Goal: Information Seeking & Learning: Learn about a topic

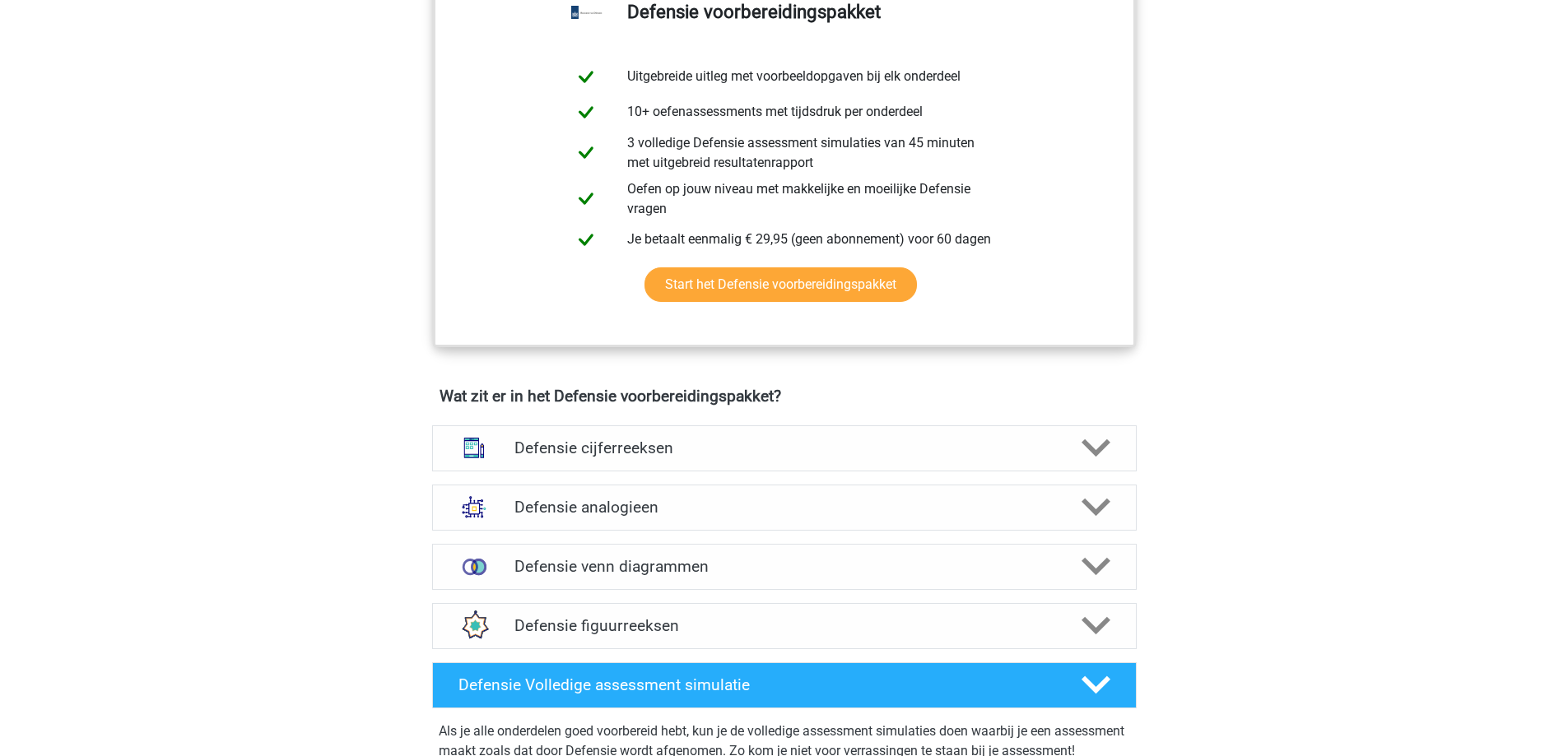
scroll to position [861, 0]
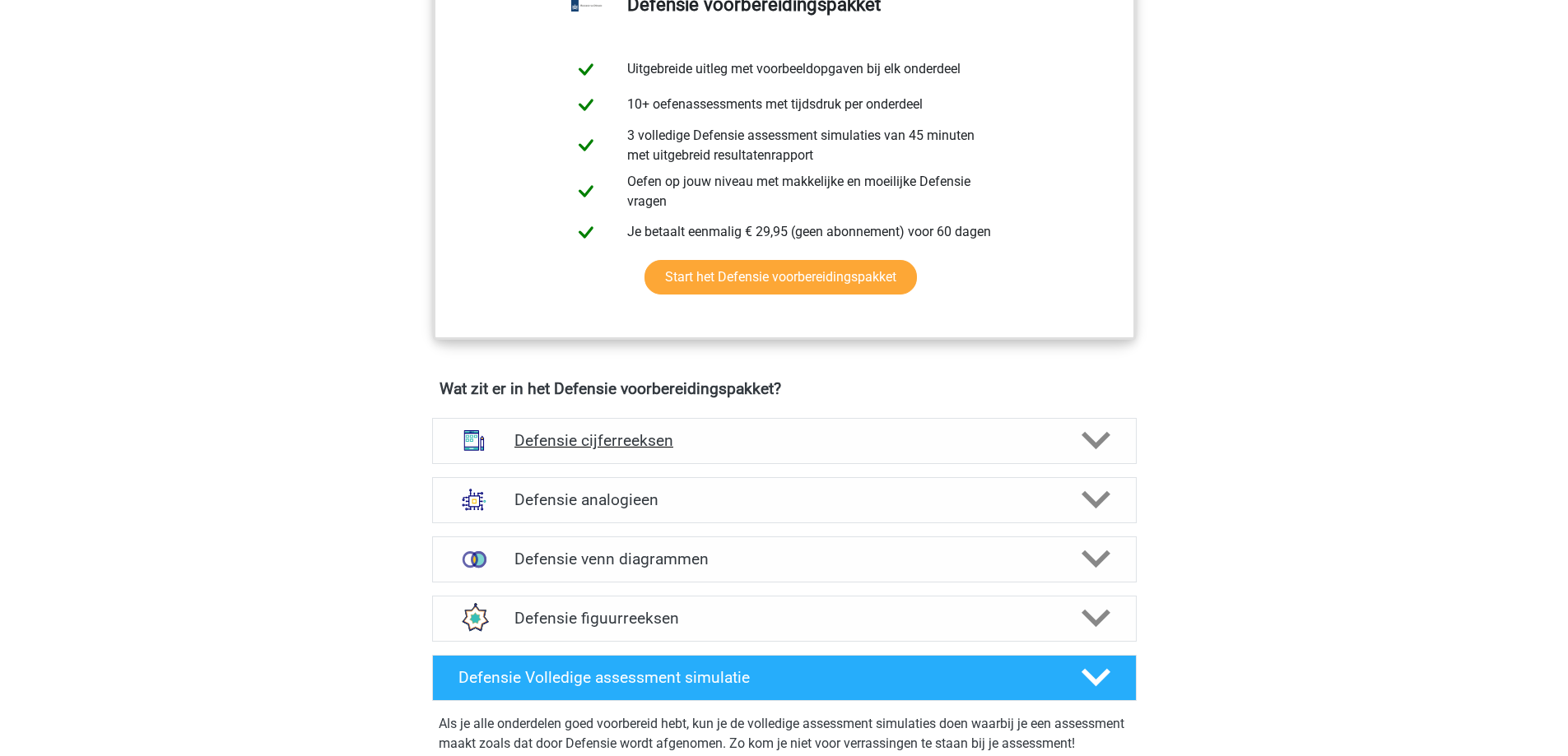
click at [860, 430] on div "Defensie cijferreeksen" at bounding box center [784, 440] width 704 height 46
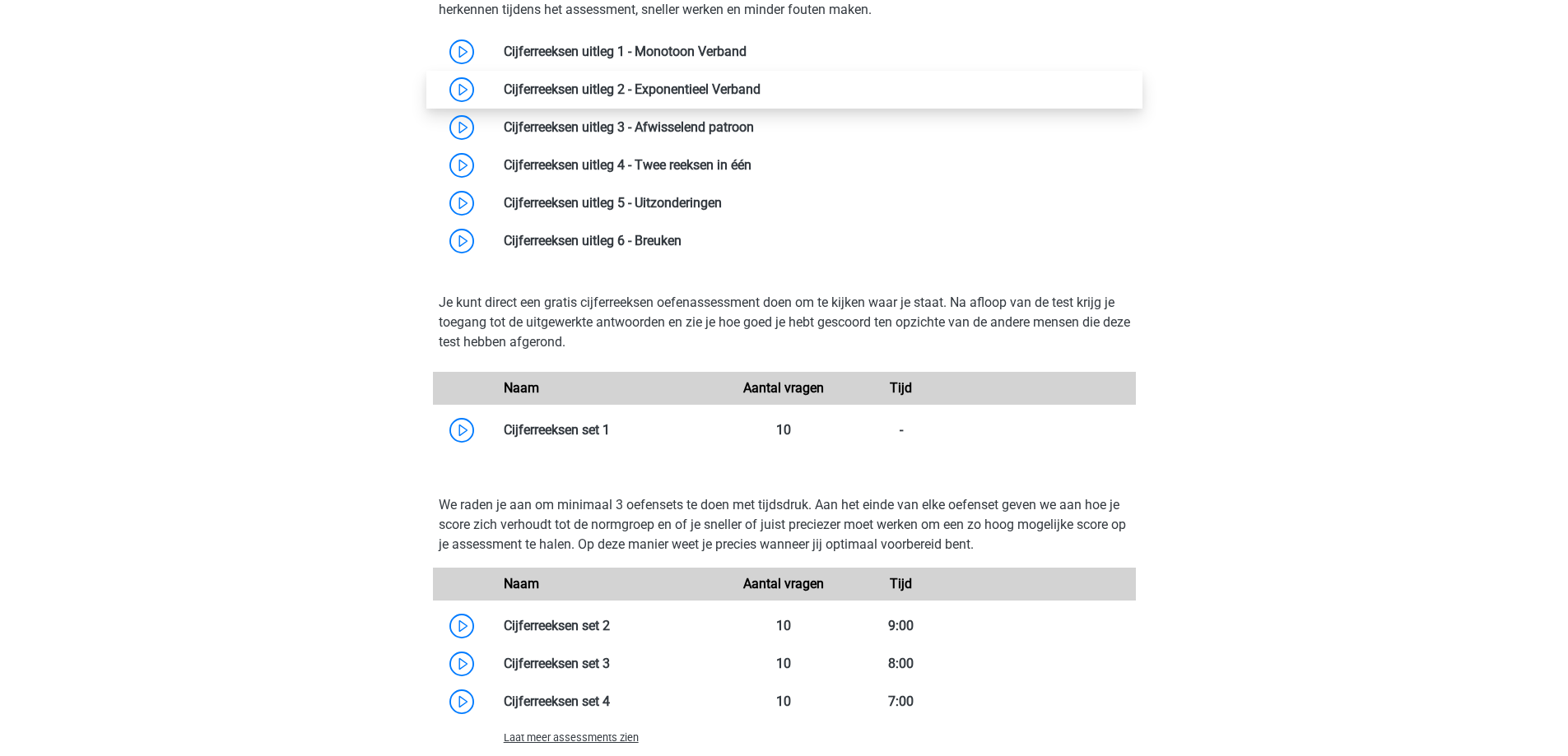
scroll to position [1376, 0]
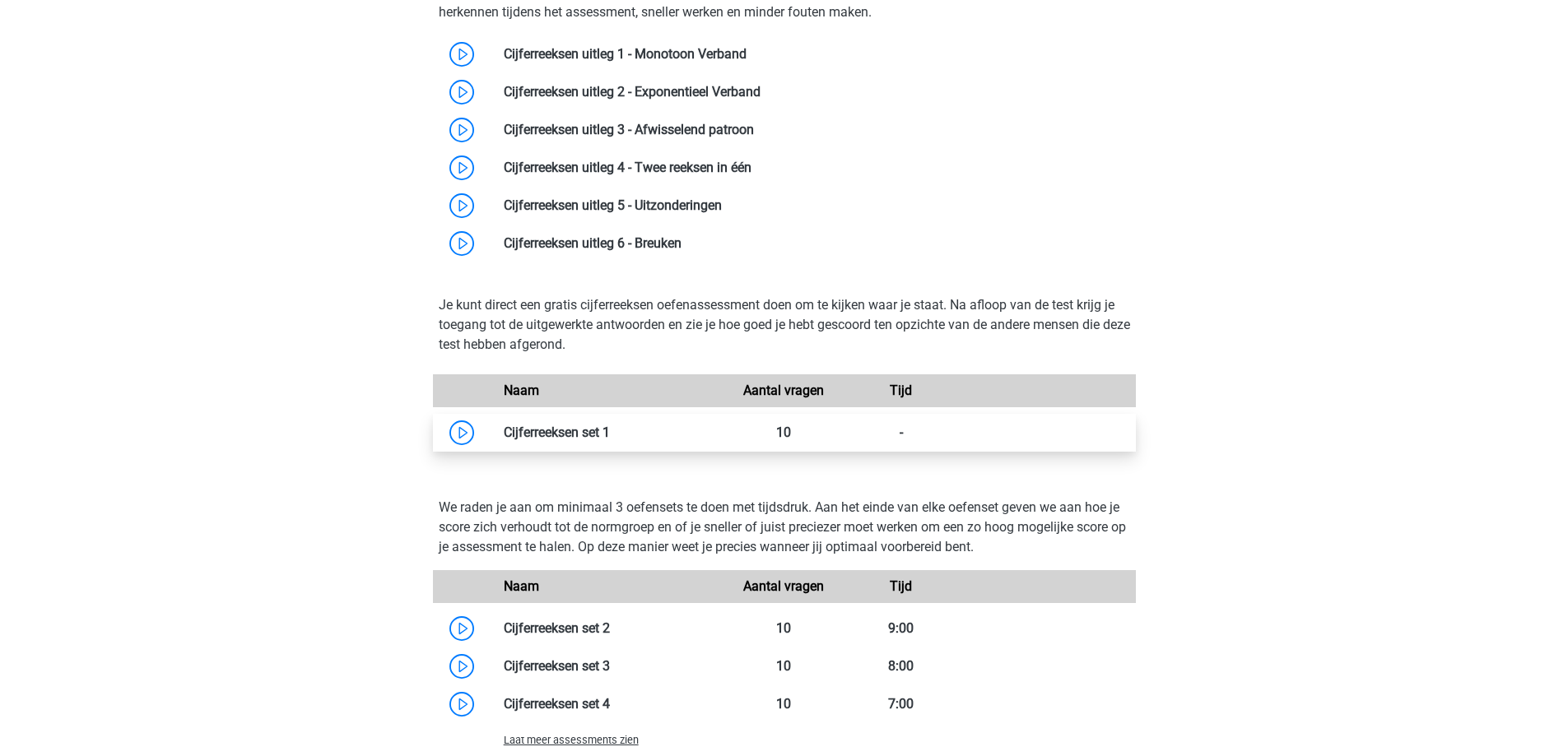
click at [610, 440] on link at bounding box center [610, 432] width 0 height 16
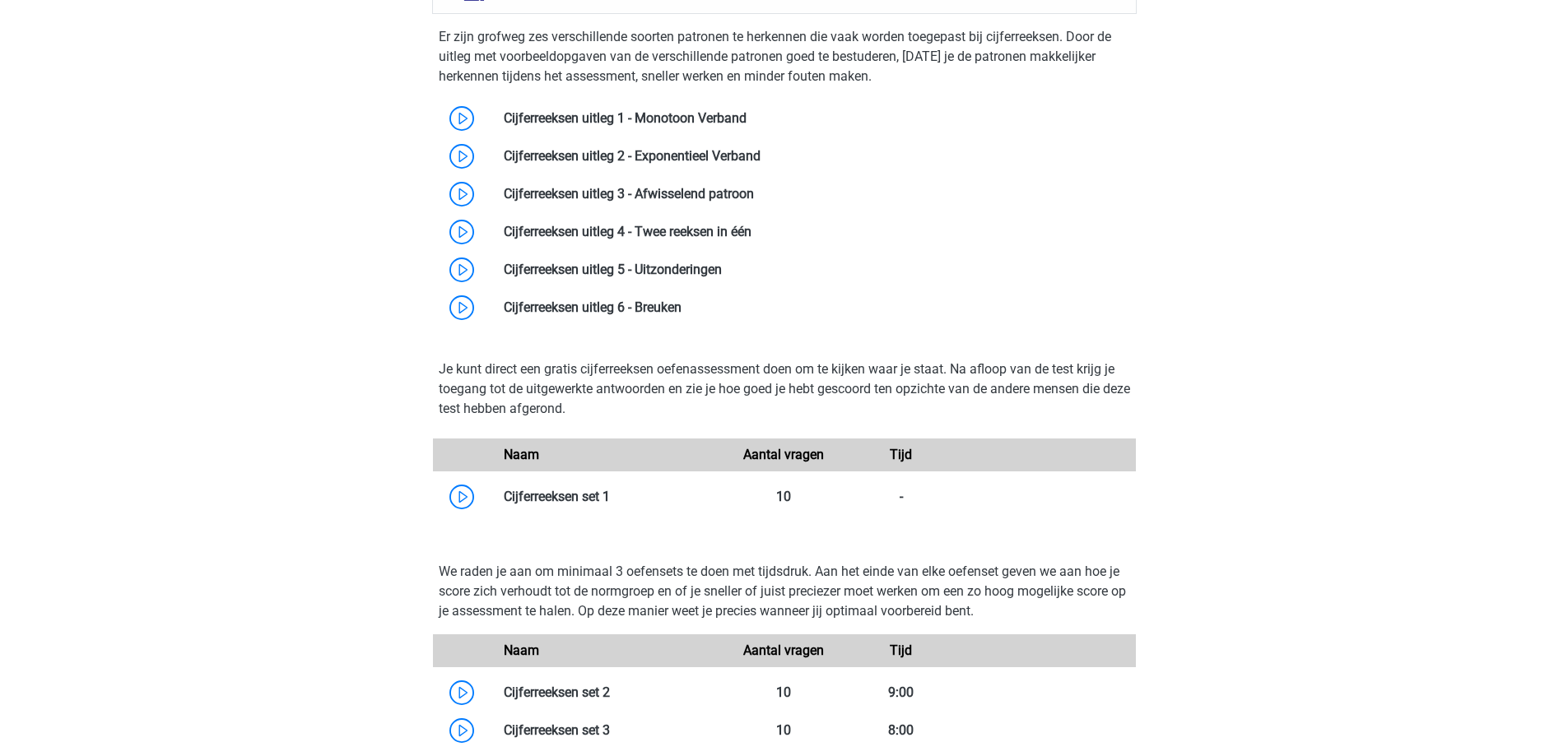
scroll to position [1309, 0]
click at [610, 694] on link at bounding box center [610, 694] width 0 height 16
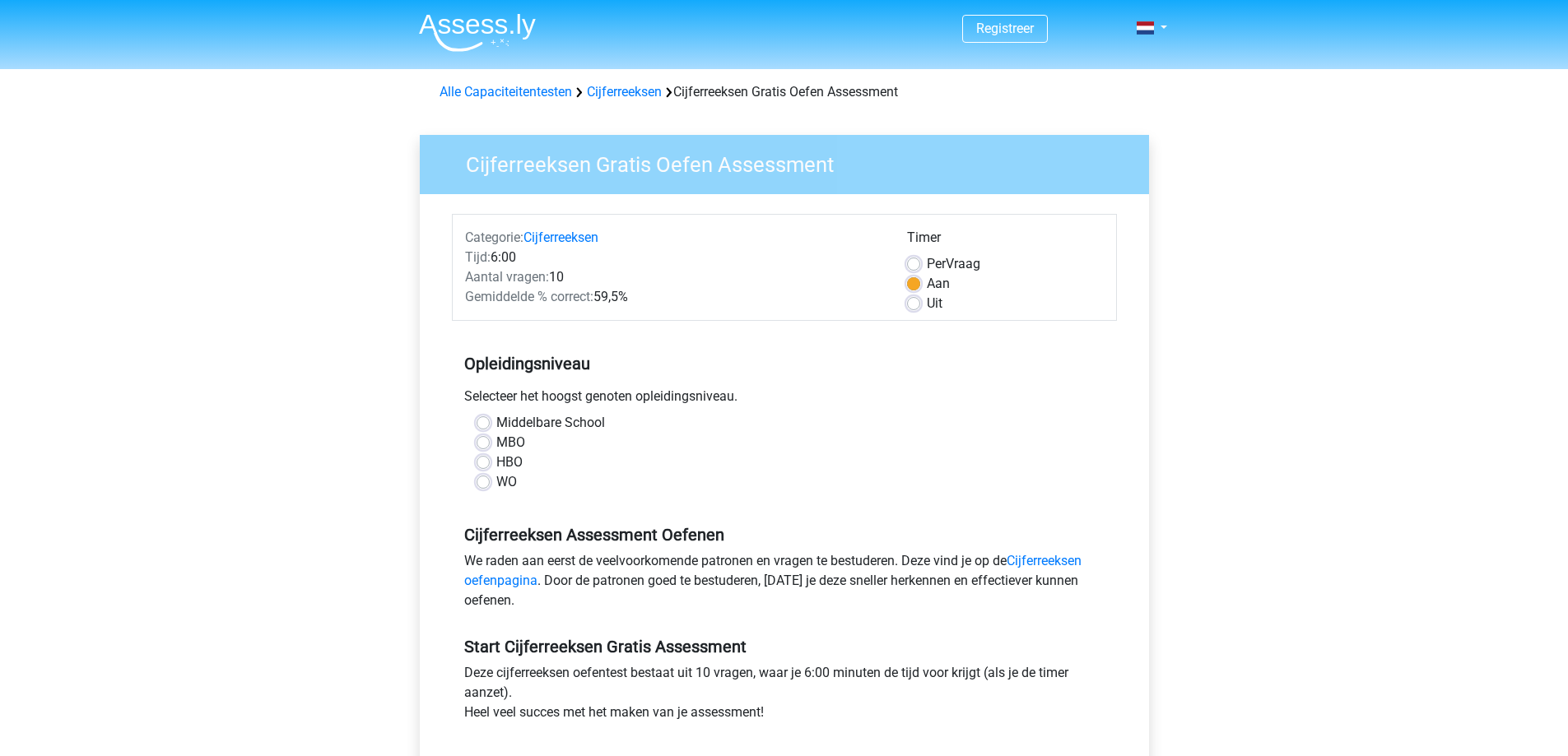
click at [496, 449] on label "MBO" at bounding box center [510, 443] width 28 height 20
click at [486, 449] on input "MBO" at bounding box center [482, 441] width 13 height 16
radio input "true"
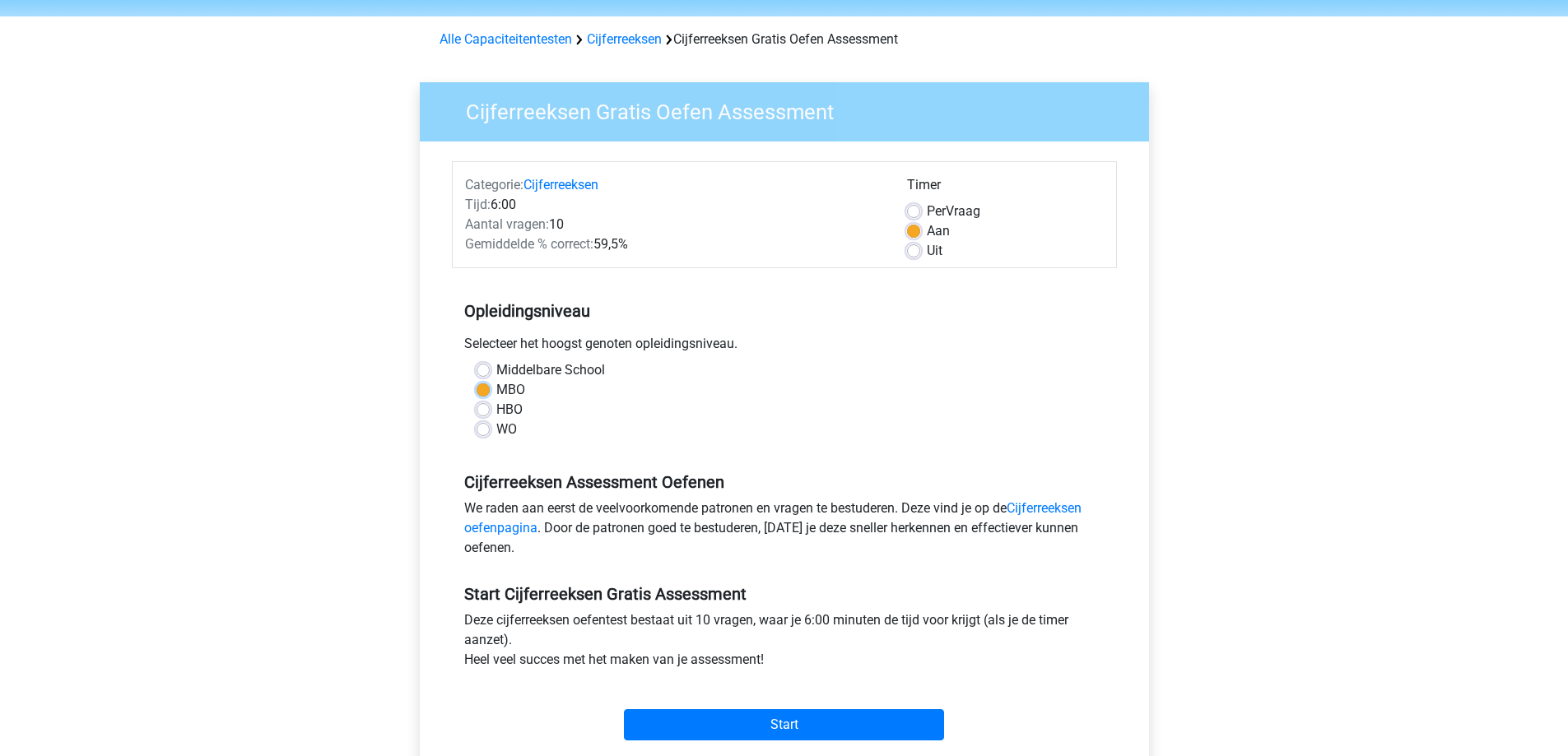
scroll to position [54, 0]
click at [716, 714] on input "Start" at bounding box center [784, 724] width 320 height 31
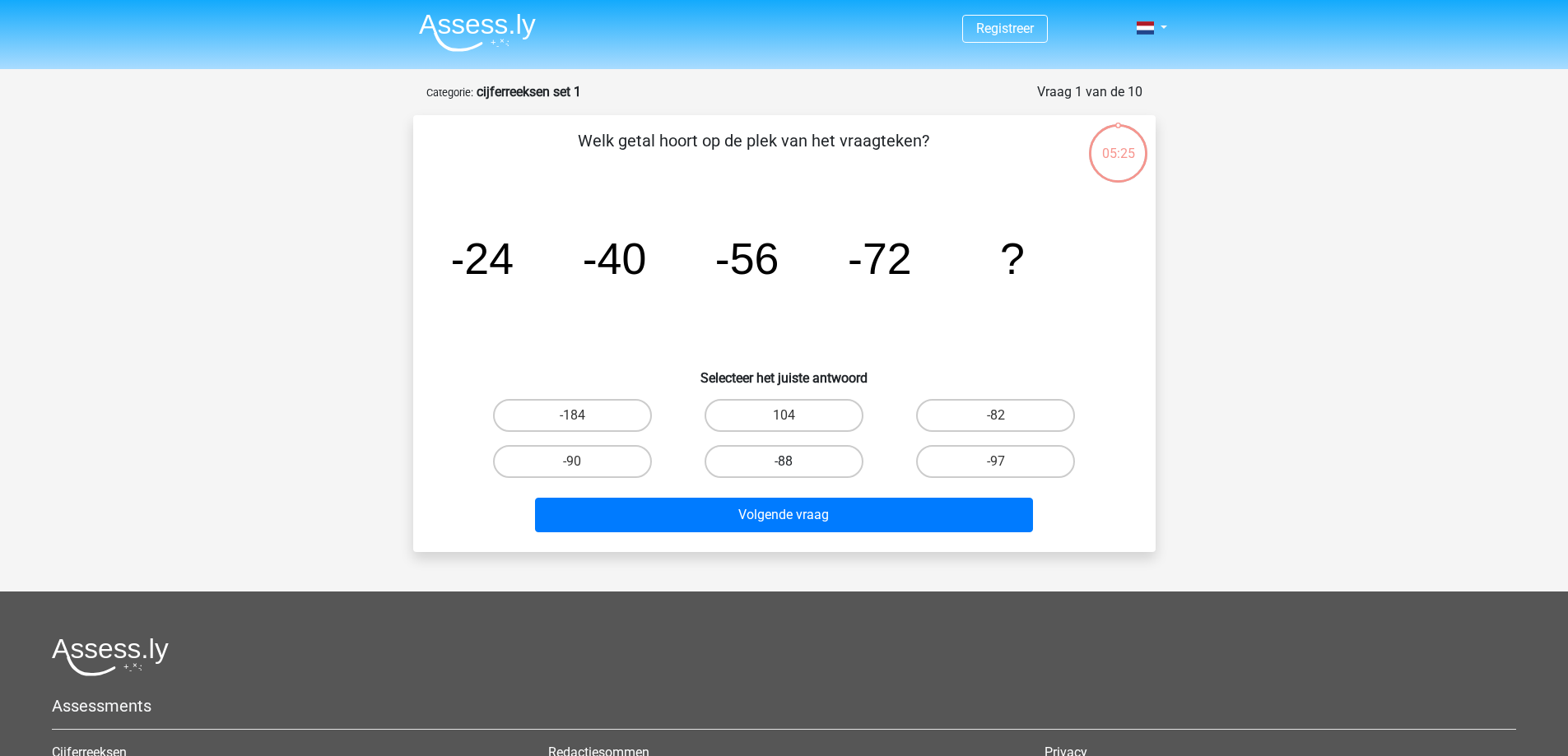
click at [733, 463] on label "-88" at bounding box center [784, 462] width 159 height 33
click at [784, 463] on input "-88" at bounding box center [789, 467] width 10 height 10
radio input "true"
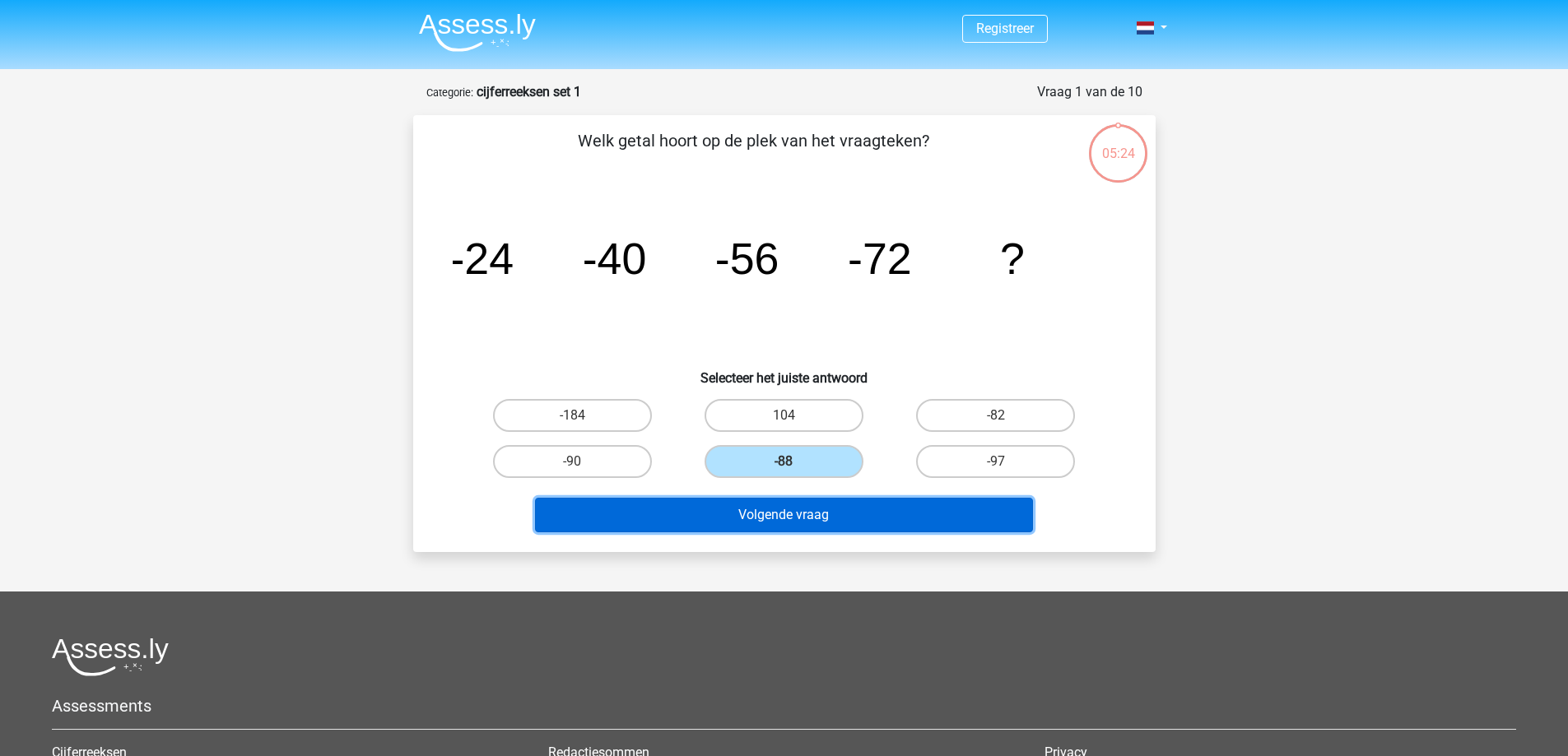
click at [795, 511] on button "Volgende vraag" at bounding box center [784, 515] width 498 height 35
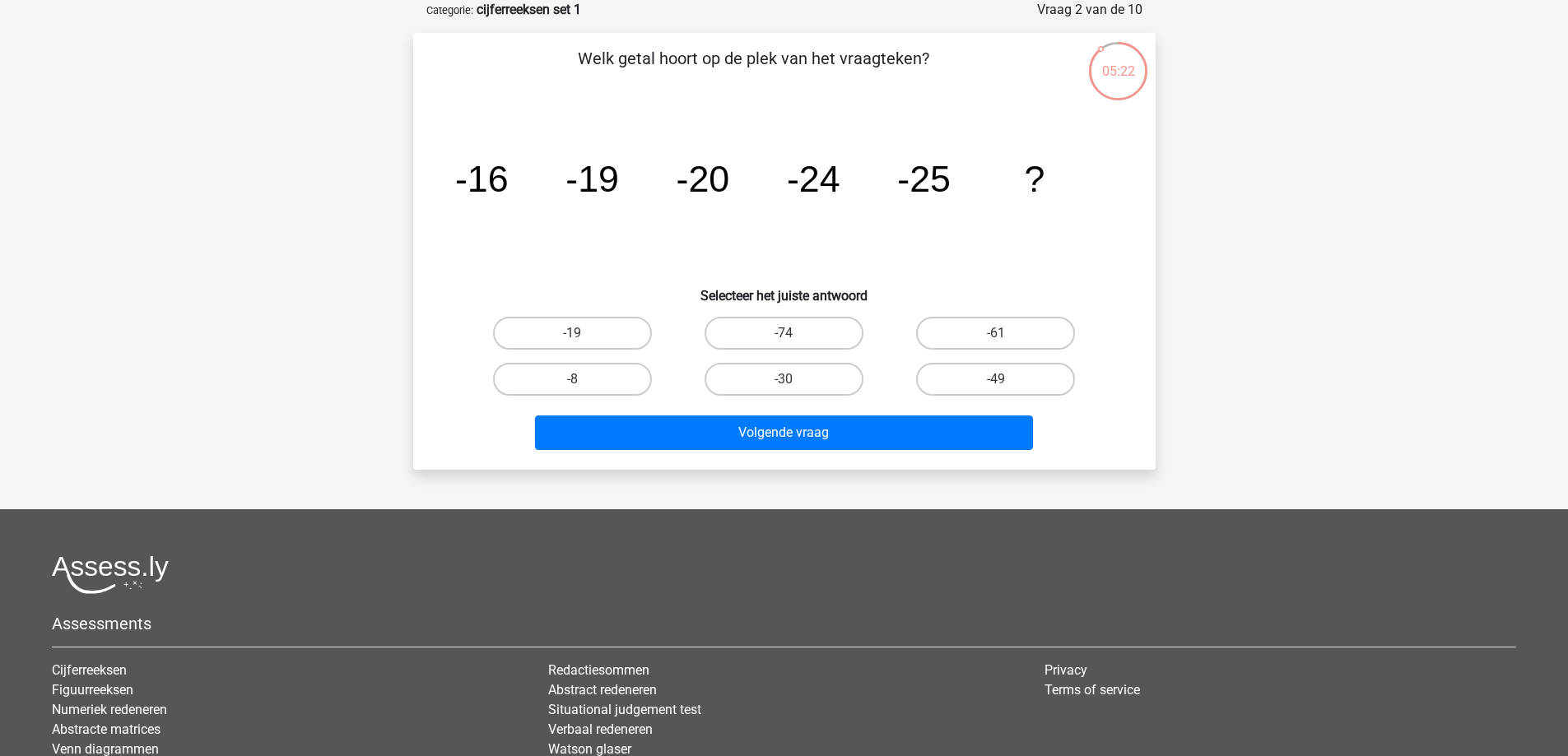
scroll to position [43, 0]
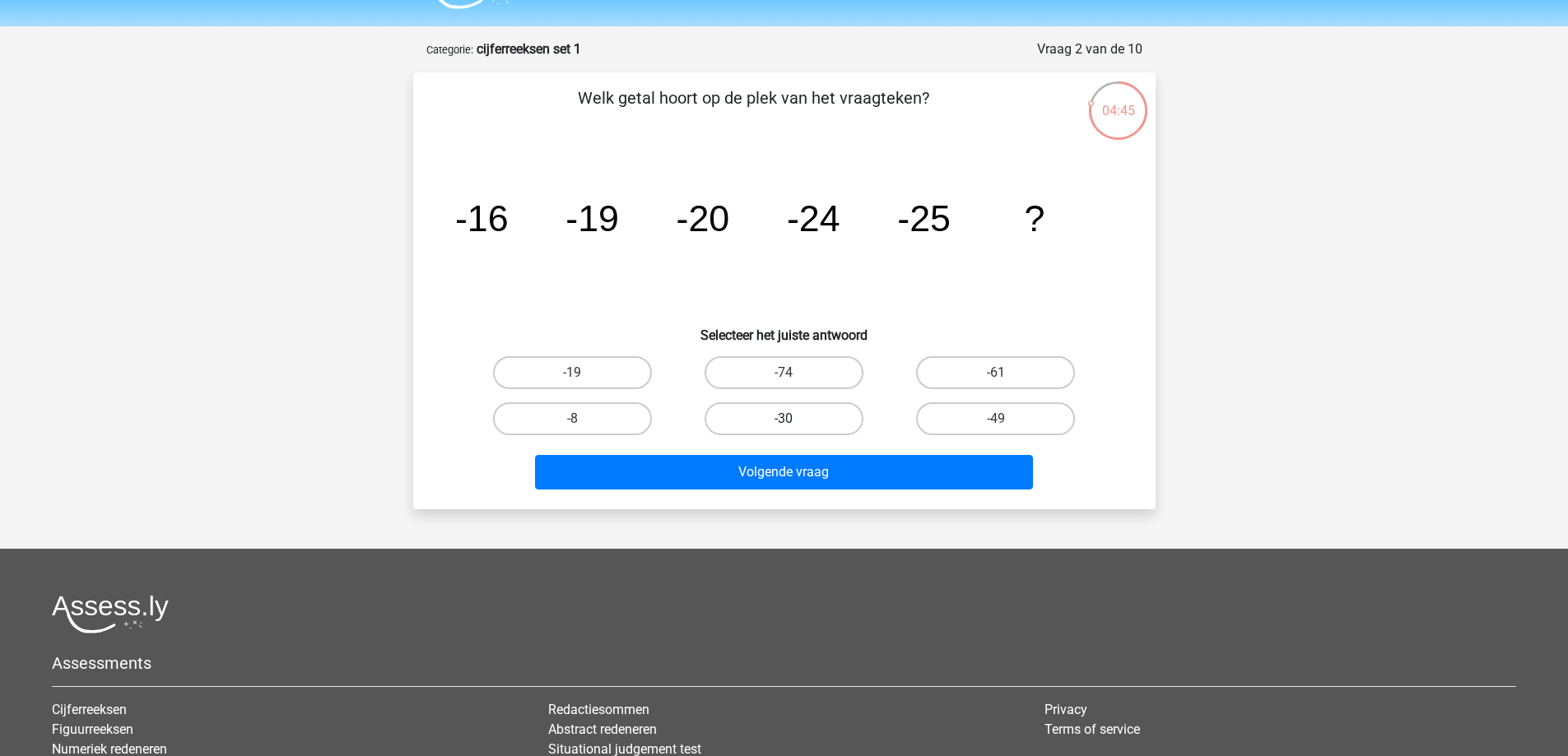
click at [836, 403] on label "-30" at bounding box center [784, 419] width 159 height 33
click at [794, 419] on input "-30" at bounding box center [789, 424] width 10 height 10
radio input "true"
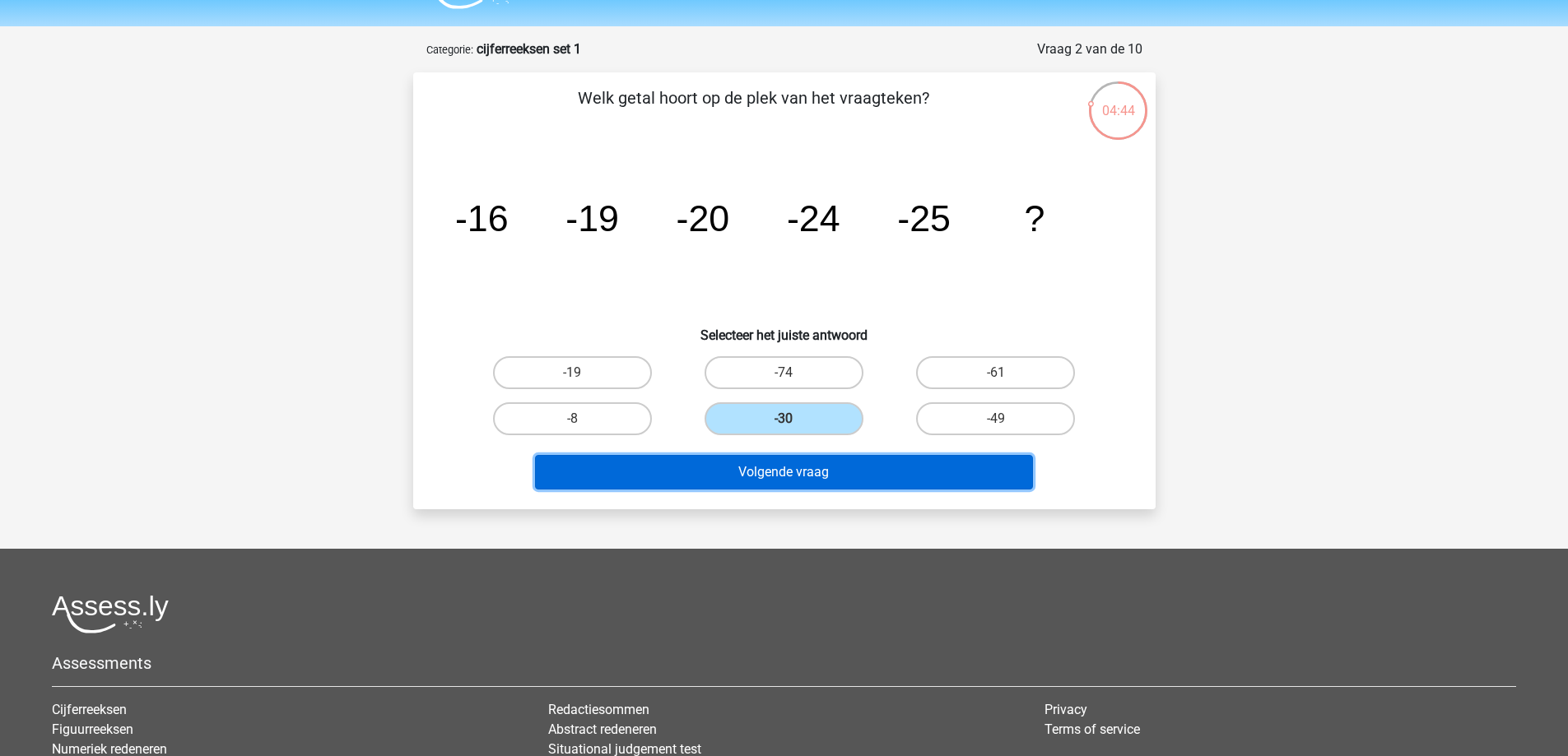
click at [829, 462] on button "Volgende vraag" at bounding box center [784, 472] width 498 height 35
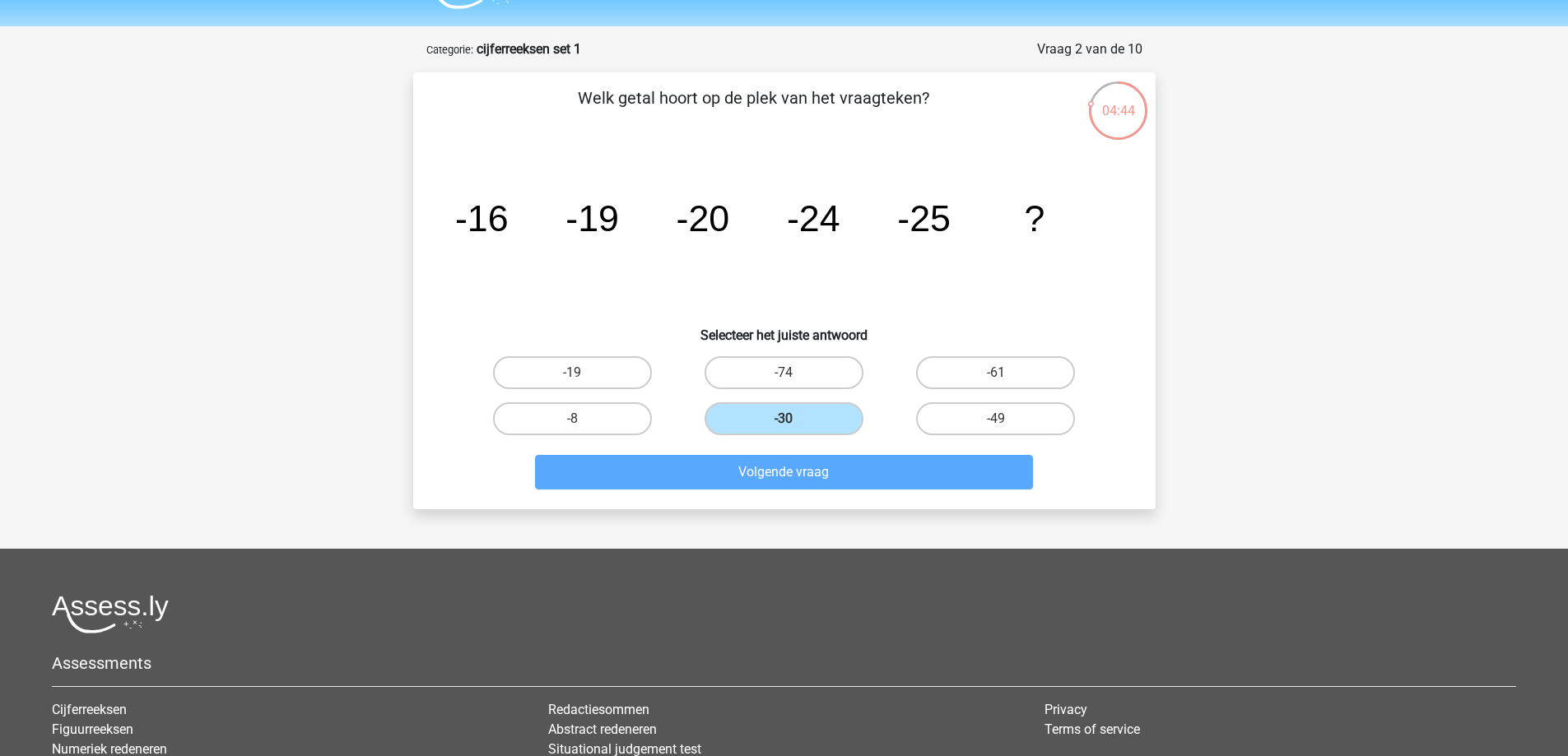
scroll to position [82, 0]
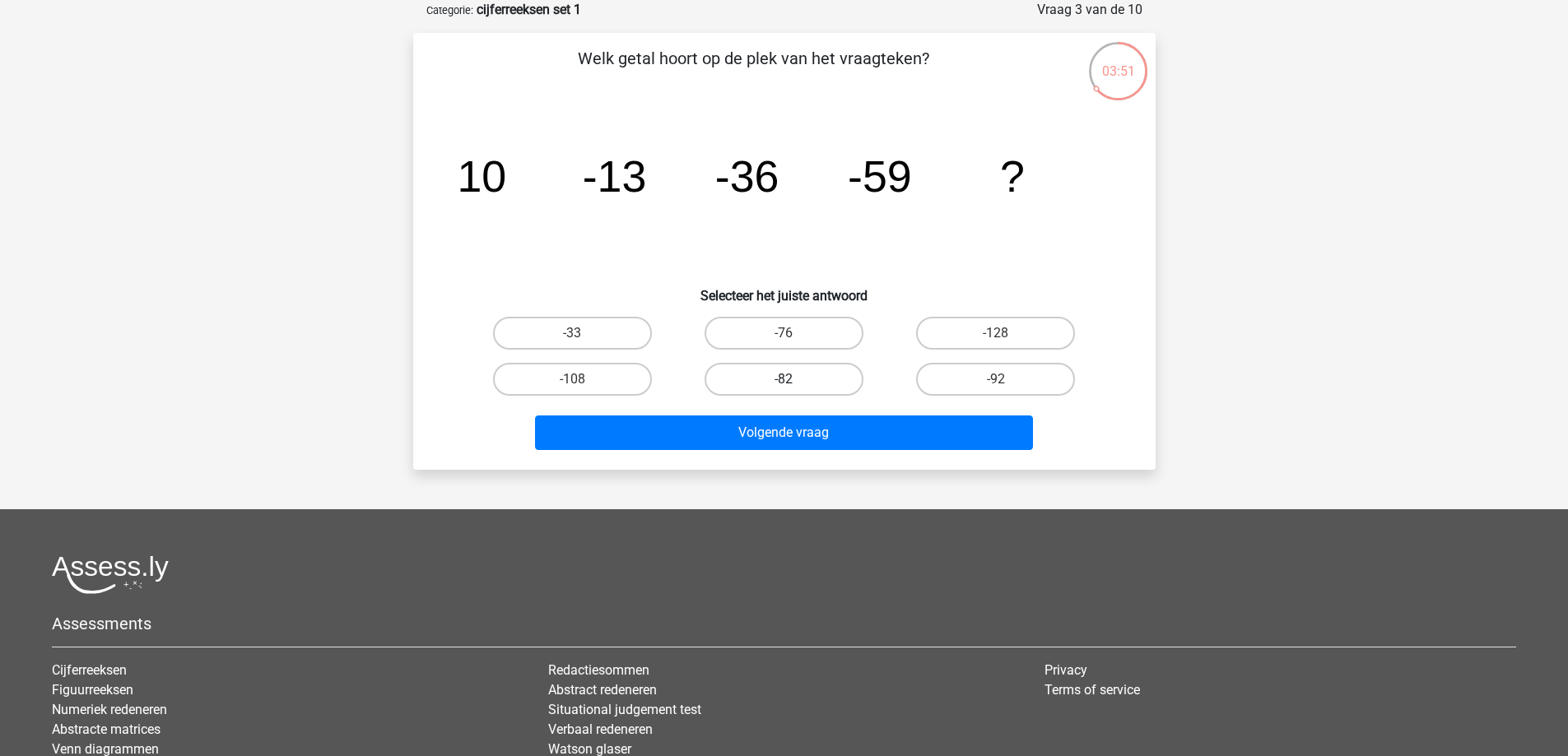
click at [834, 367] on label "-82" at bounding box center [784, 380] width 159 height 33
click at [794, 380] on input "-82" at bounding box center [789, 385] width 10 height 10
radio input "true"
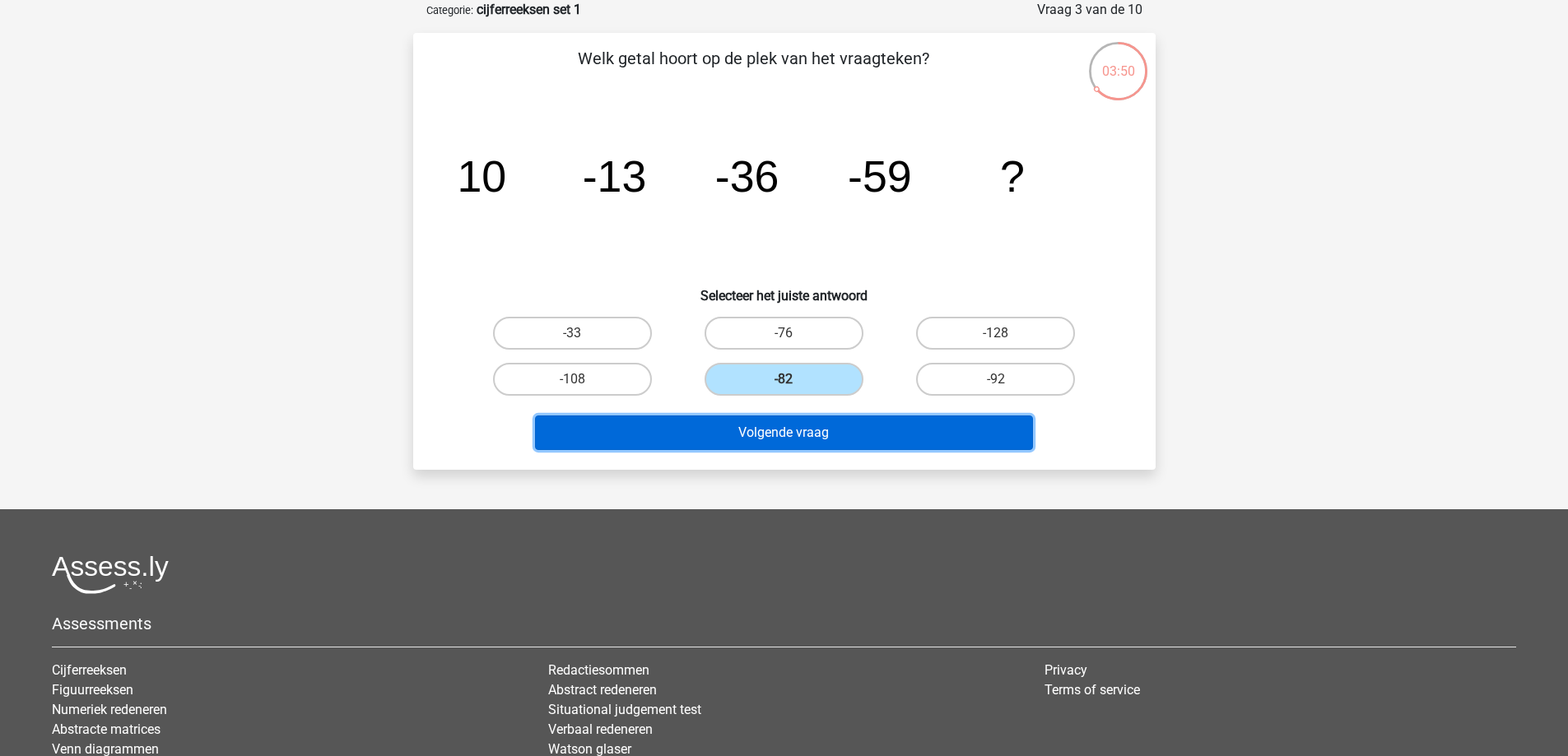
click at [830, 419] on button "Volgende vraag" at bounding box center [784, 433] width 498 height 35
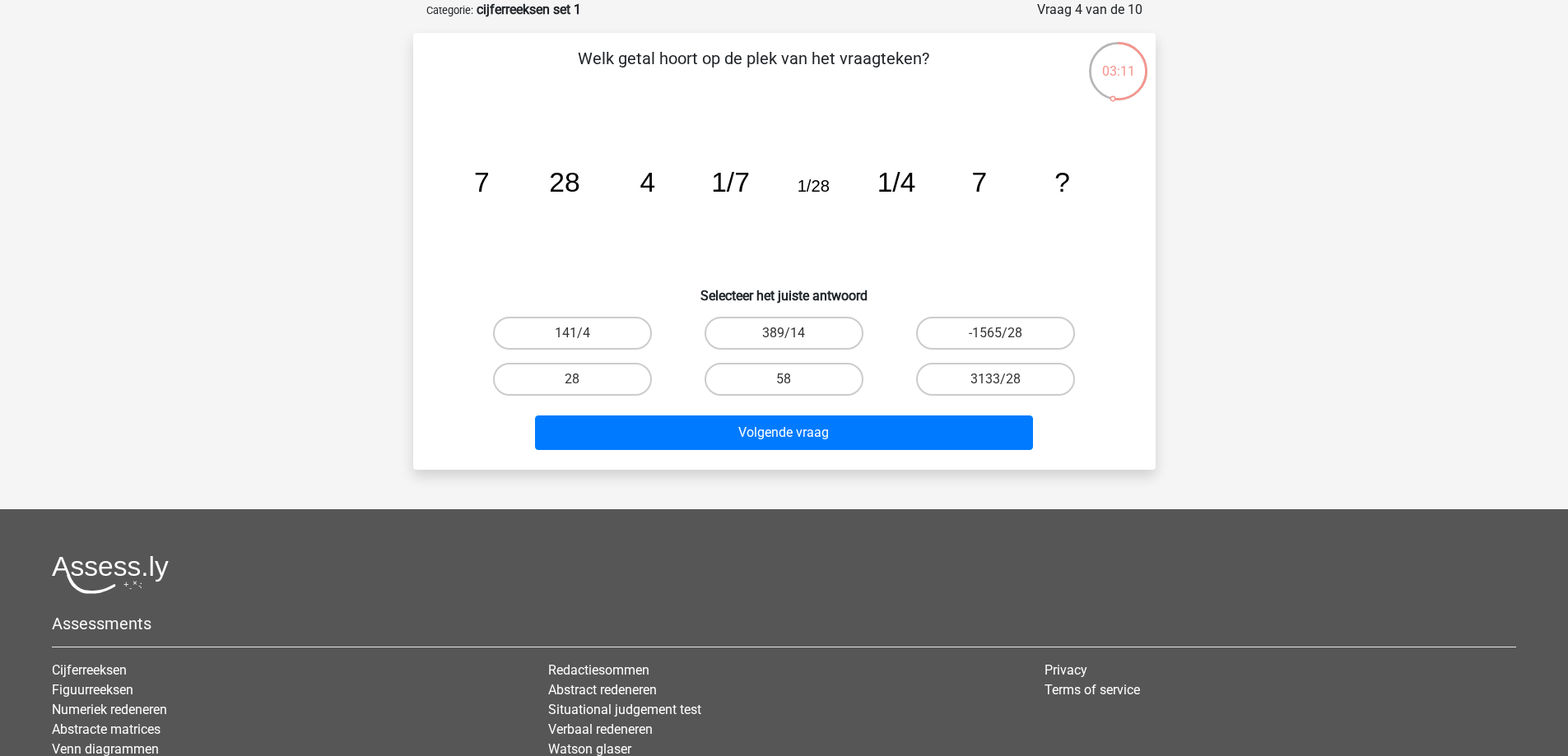
scroll to position [9, 0]
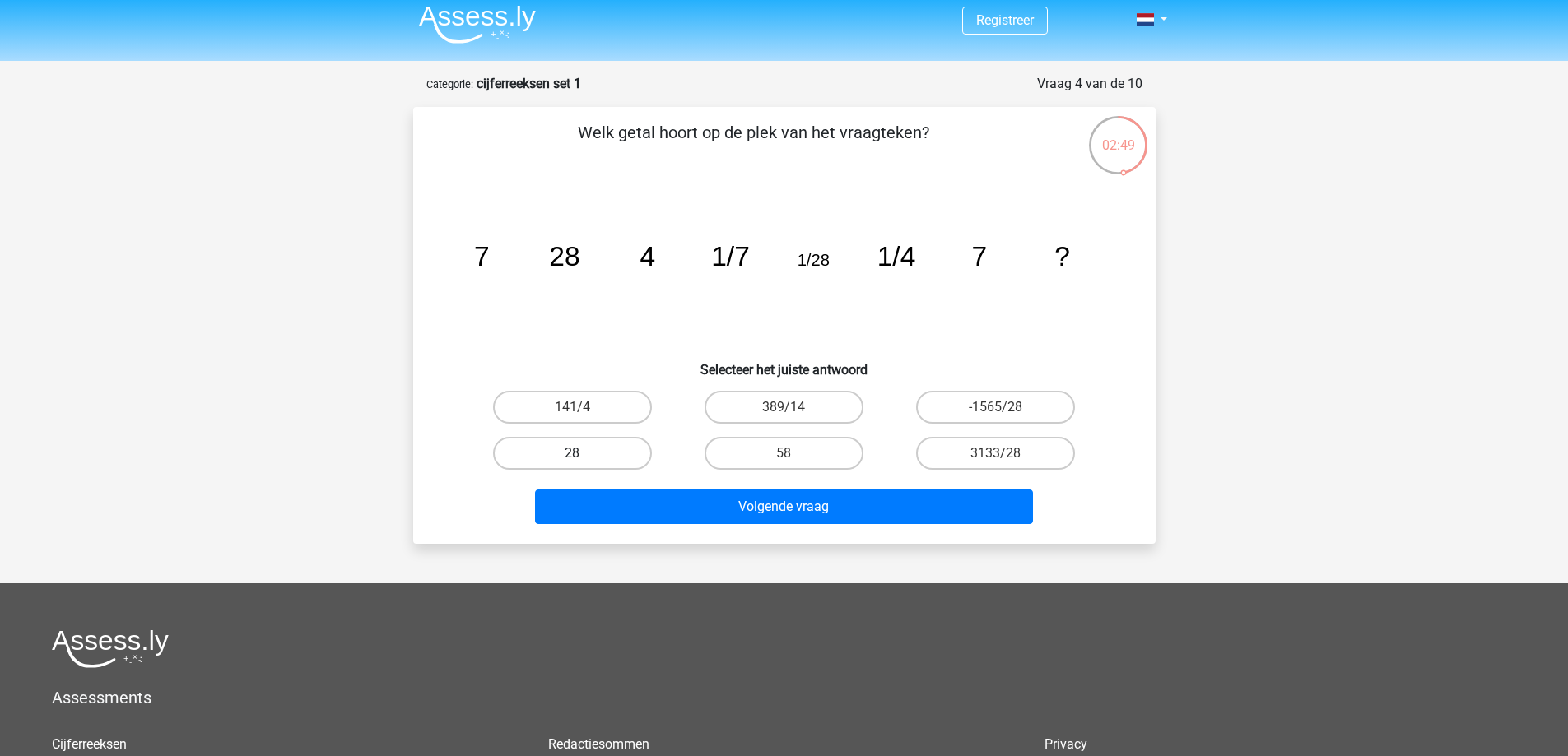
click at [597, 454] on label "28" at bounding box center [572, 453] width 159 height 33
click at [582, 454] on input "28" at bounding box center [577, 458] width 10 height 10
radio input "true"
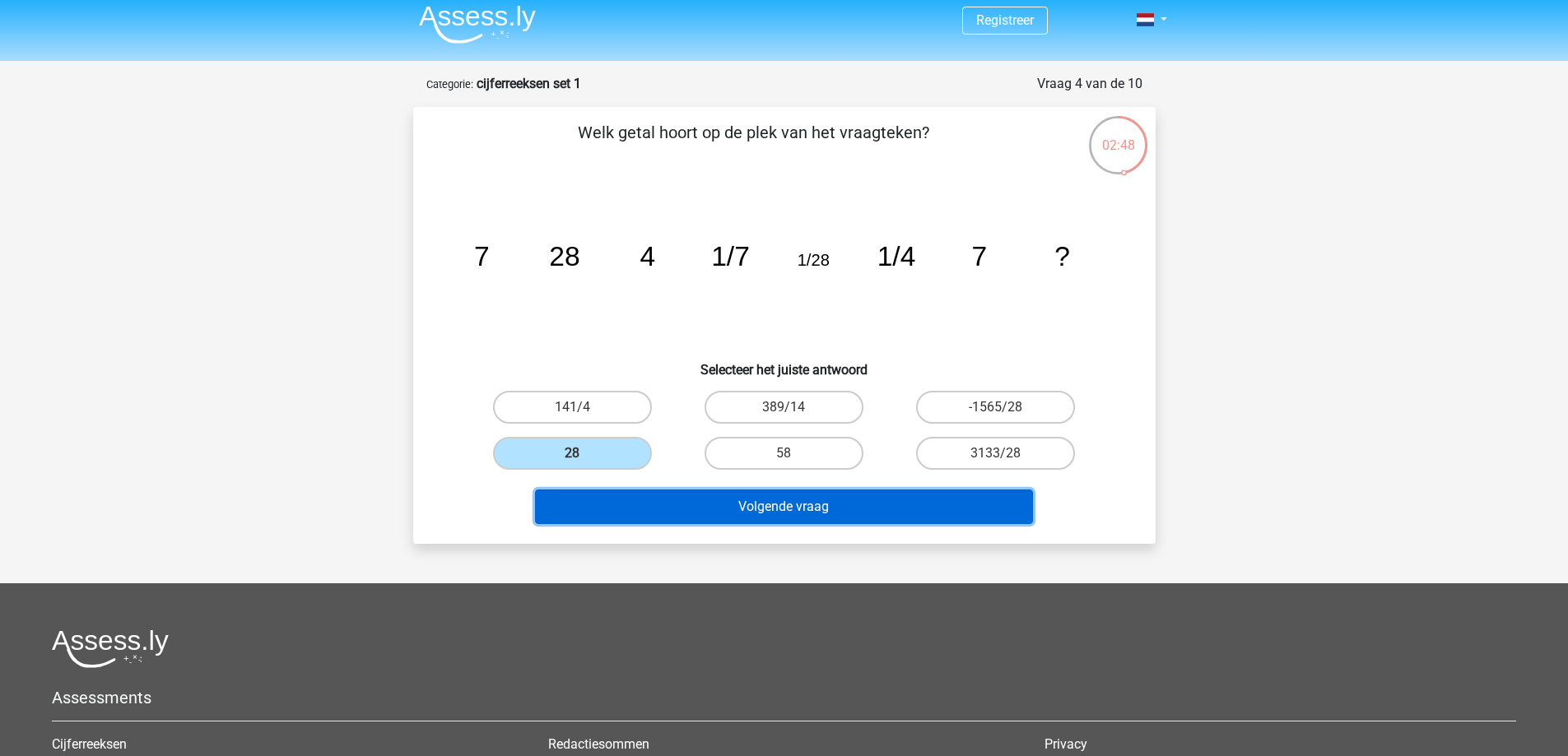
click at [825, 522] on button "Volgende vraag" at bounding box center [784, 507] width 498 height 35
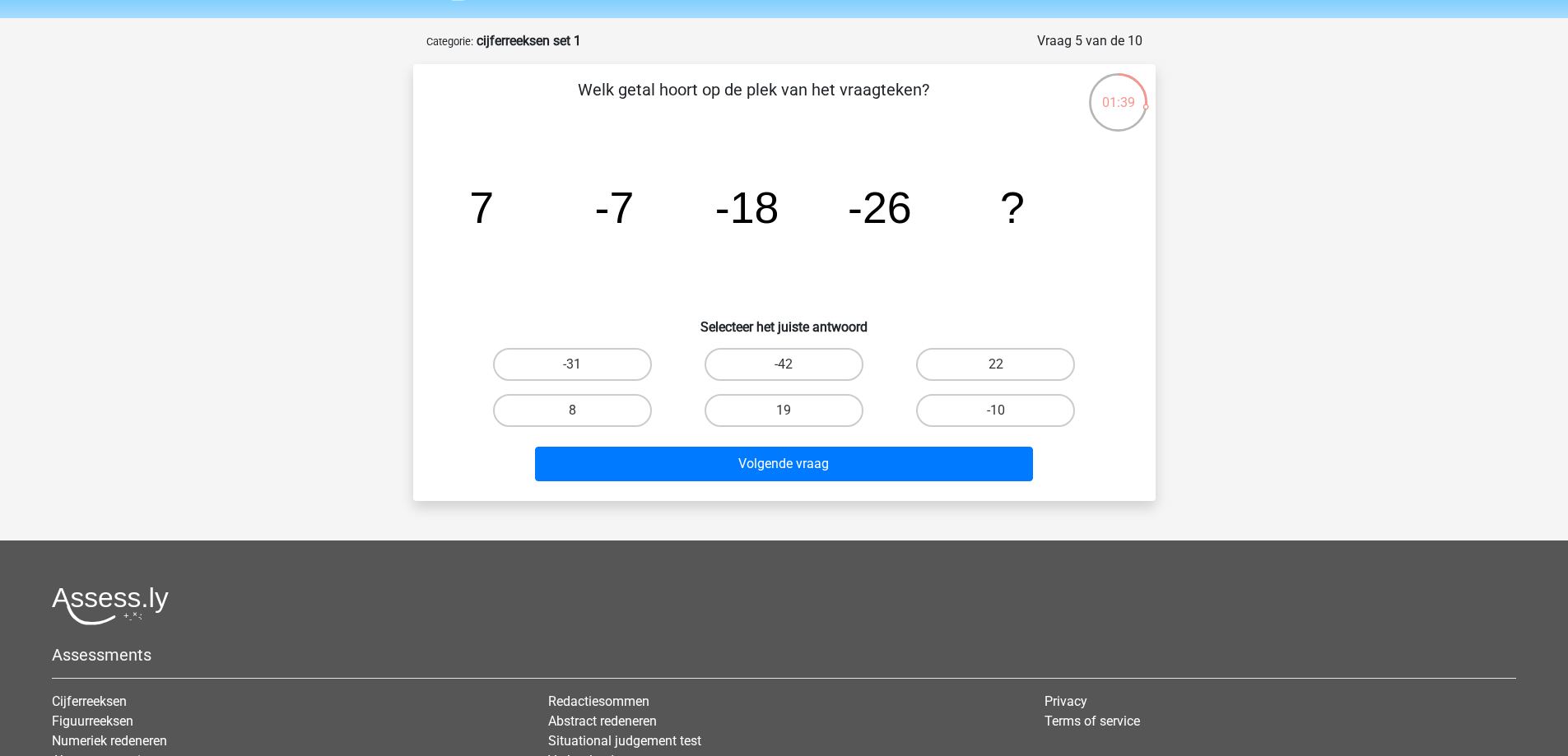
scroll to position [0, 0]
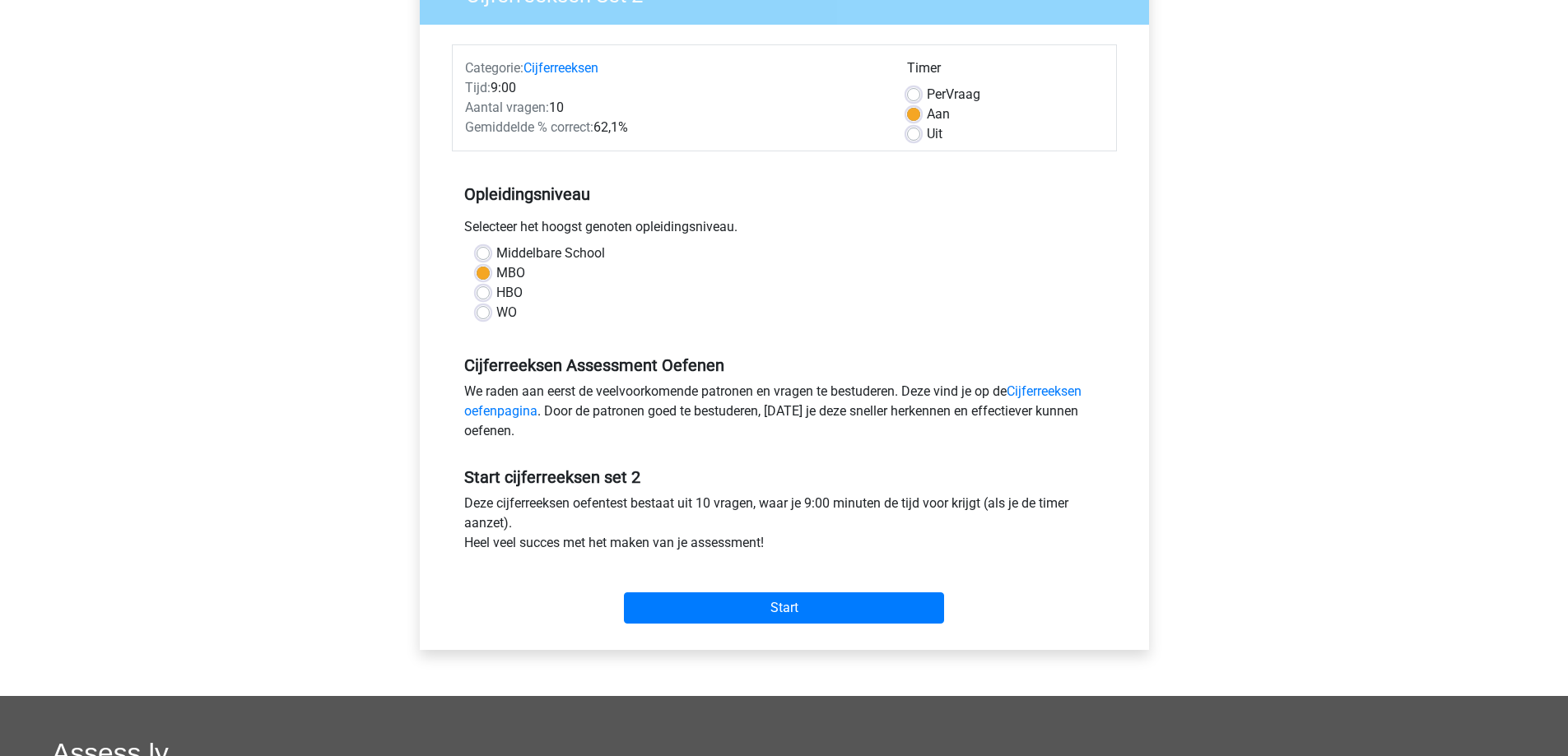
scroll to position [170, 0]
click at [677, 619] on input "Start" at bounding box center [784, 608] width 320 height 31
